Goal: Information Seeking & Learning: Learn about a topic

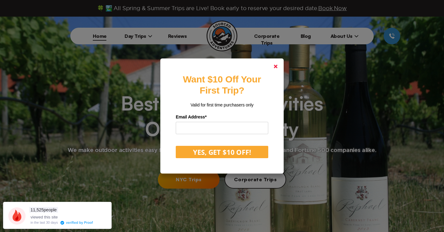
click at [274, 67] on polygon at bounding box center [276, 67] width 4 height 4
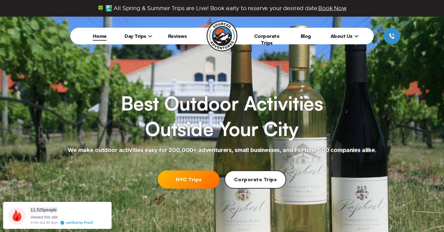
click at [127, 44] on li "Day Trips [US_STATE][GEOGRAPHIC_DATA] [GEOGRAPHIC_DATA] [GEOGRAPHIC_DATA]" at bounding box center [138, 36] width 39 height 17
click at [134, 39] on li "Day Trips [US_STATE][GEOGRAPHIC_DATA] [GEOGRAPHIC_DATA] [GEOGRAPHIC_DATA]" at bounding box center [138, 36] width 39 height 17
click at [136, 38] on span "Day Trips" at bounding box center [139, 36] width 28 height 6
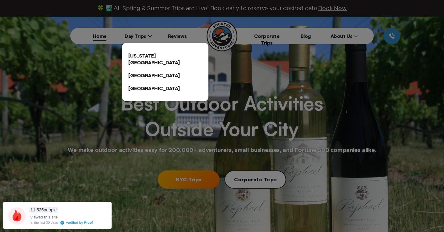
click at [142, 57] on link "[US_STATE][GEOGRAPHIC_DATA]" at bounding box center [165, 59] width 86 height 20
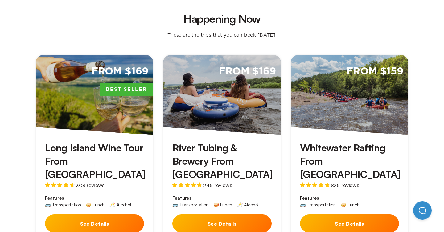
click at [232, 215] on button "See Details" at bounding box center [221, 224] width 99 height 18
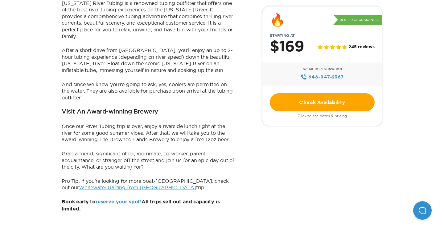
scroll to position [461, 0]
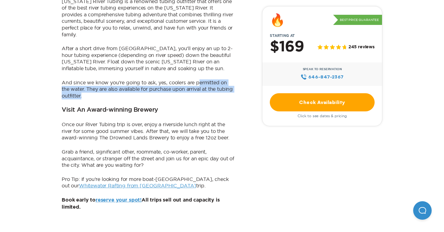
drag, startPoint x: 200, startPoint y: 36, endPoint x: 195, endPoint y: 53, distance: 18.1
click at [195, 80] on p "And since we know you’re going to ask, yes, coolers are permitted on the water.…" at bounding box center [148, 90] width 173 height 20
drag, startPoint x: 106, startPoint y: 52, endPoint x: 92, endPoint y: 47, distance: 14.6
click at [92, 80] on p "And since we know you’re going to ask, yes, coolers are permitted on the water.…" at bounding box center [148, 90] width 173 height 20
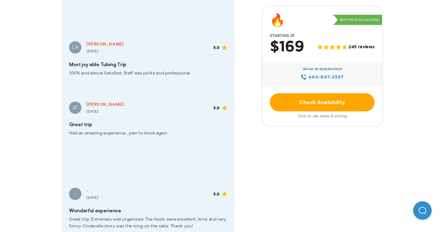
scroll to position [1366, 0]
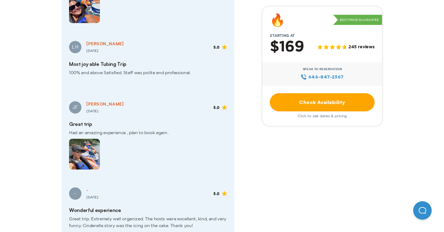
click at [94, 139] on img at bounding box center [84, 154] width 31 height 31
click at [90, 139] on img at bounding box center [84, 154] width 31 height 31
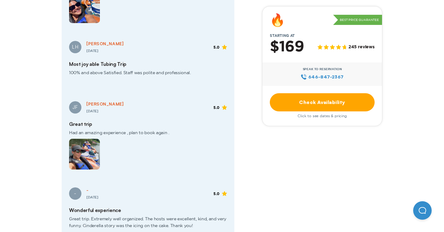
click at [82, 139] on img at bounding box center [84, 154] width 31 height 31
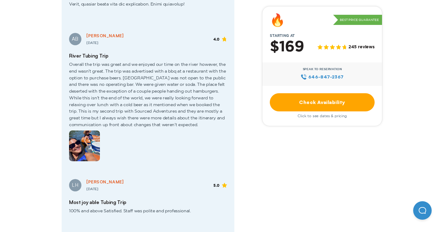
scroll to position [1223, 0]
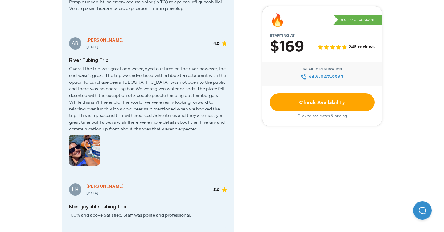
click at [95, 135] on img at bounding box center [84, 150] width 31 height 31
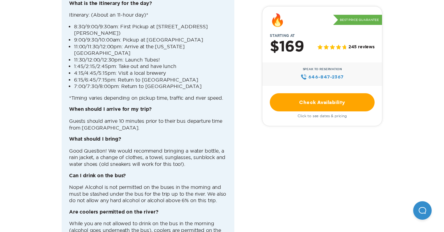
scroll to position [1821, 0]
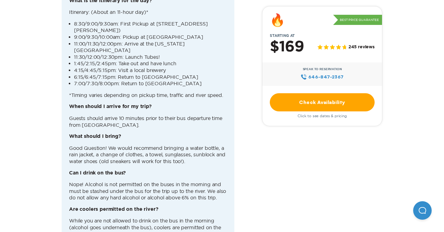
click at [140, 182] on p "Nope! Alcohol is not permitted on the buses in the morning and must be stashed …" at bounding box center [148, 192] width 158 height 20
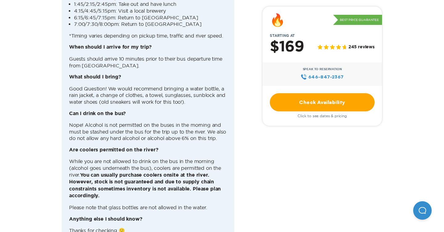
scroll to position [1879, 0]
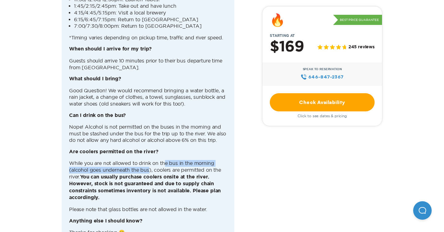
drag, startPoint x: 165, startPoint y: 120, endPoint x: 149, endPoint y: 127, distance: 17.4
click at [150, 160] on p "While you are not allowed to drink on the bus in the morning (alcohol goes unde…" at bounding box center [148, 180] width 158 height 41
click at [149, 160] on p "While you are not allowed to drink on the bus in the morning (alcohol goes unde…" at bounding box center [148, 180] width 158 height 41
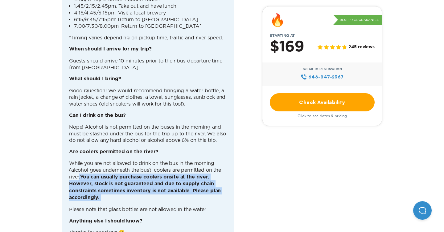
drag, startPoint x: 79, startPoint y: 130, endPoint x: 117, endPoint y: 158, distance: 46.8
click at [117, 158] on div "What is the Itinerary for the day? Itinerary: (About an 11-hour day)* 8:30/9:00…" at bounding box center [148, 97] width 158 height 315
click at [118, 157] on div "What is the Itinerary for the day? Itinerary: (About an 11-hour day)* 8:30/9:00…" at bounding box center [148, 97] width 158 height 315
drag, startPoint x: 117, startPoint y: 157, endPoint x: 87, endPoint y: 129, distance: 41.9
click at [87, 133] on div "What is the Itinerary for the day? Itinerary: (About an 11-hour day)* 8:30/9:00…" at bounding box center [148, 97] width 158 height 315
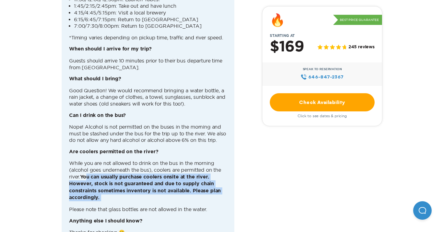
click at [87, 160] on p "While you are not allowed to drink on the bus in the morning (alcohol goes unde…" at bounding box center [148, 180] width 158 height 41
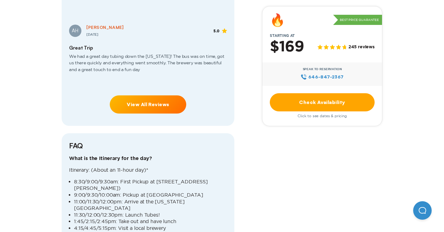
scroll to position [1664, 0]
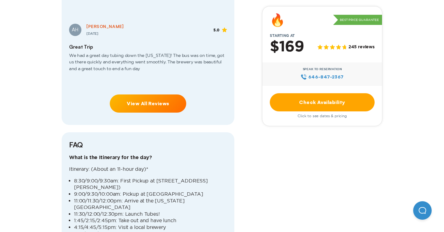
drag, startPoint x: 89, startPoint y: 145, endPoint x: 73, endPoint y: 137, distance: 17.4
click at [73, 178] on ul "8:30/9:00/9:30am: First Pickup at 85 Delancey St (Lower East Side) 9:00/9:30/10…" at bounding box center [148, 211] width 158 height 67
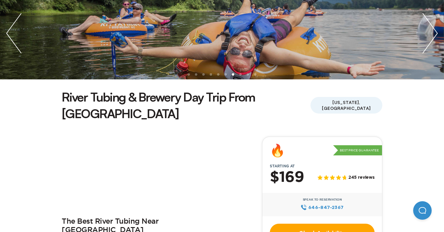
scroll to position [0, 0]
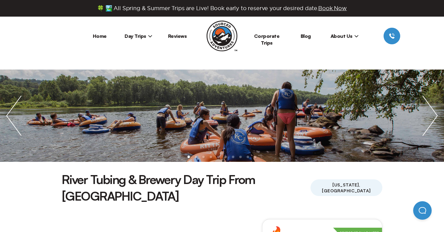
click at [317, 128] on ul at bounding box center [222, 116] width 444 height 92
